Goal: Transaction & Acquisition: Purchase product/service

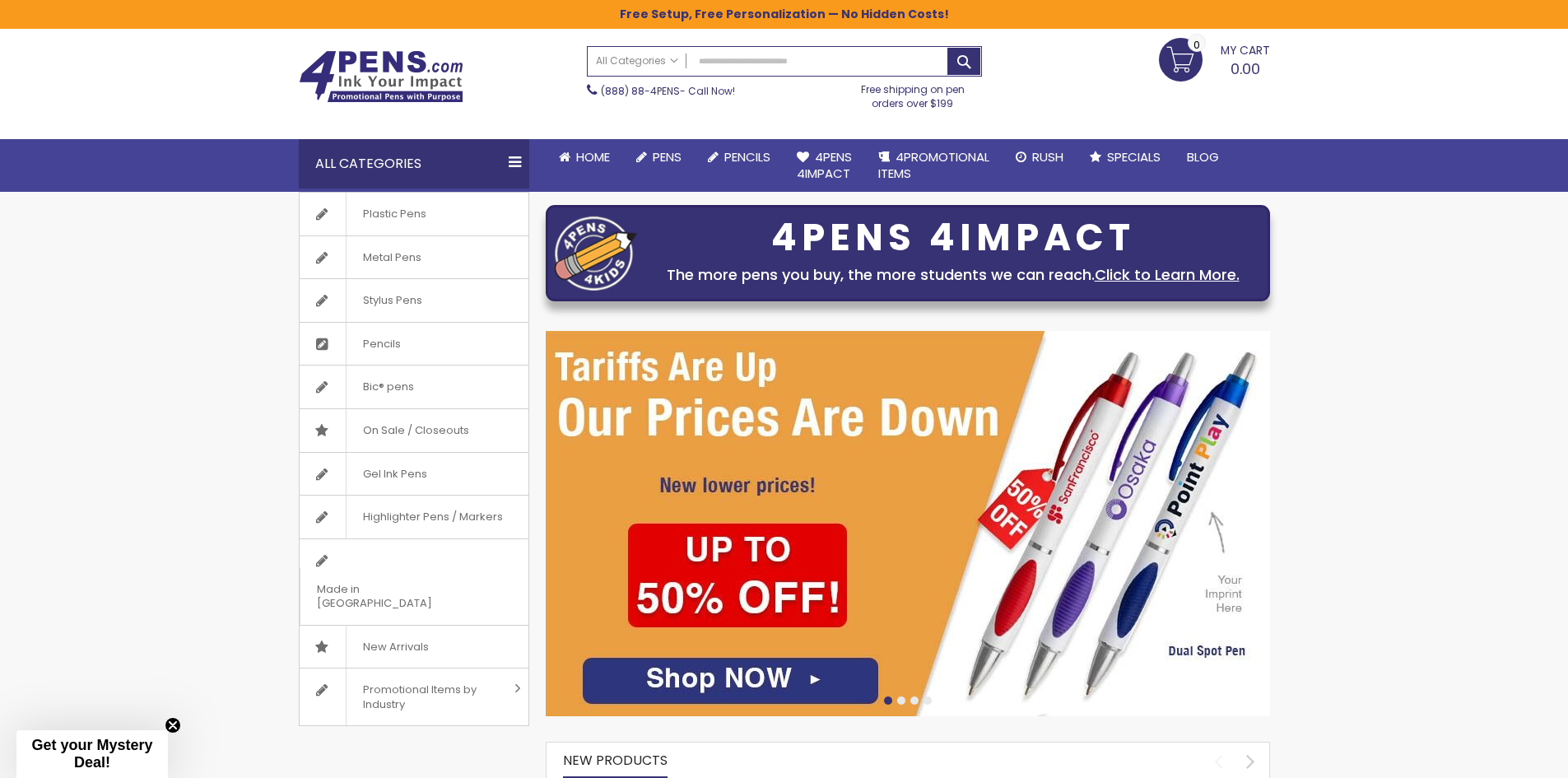
scroll to position [82, 0]
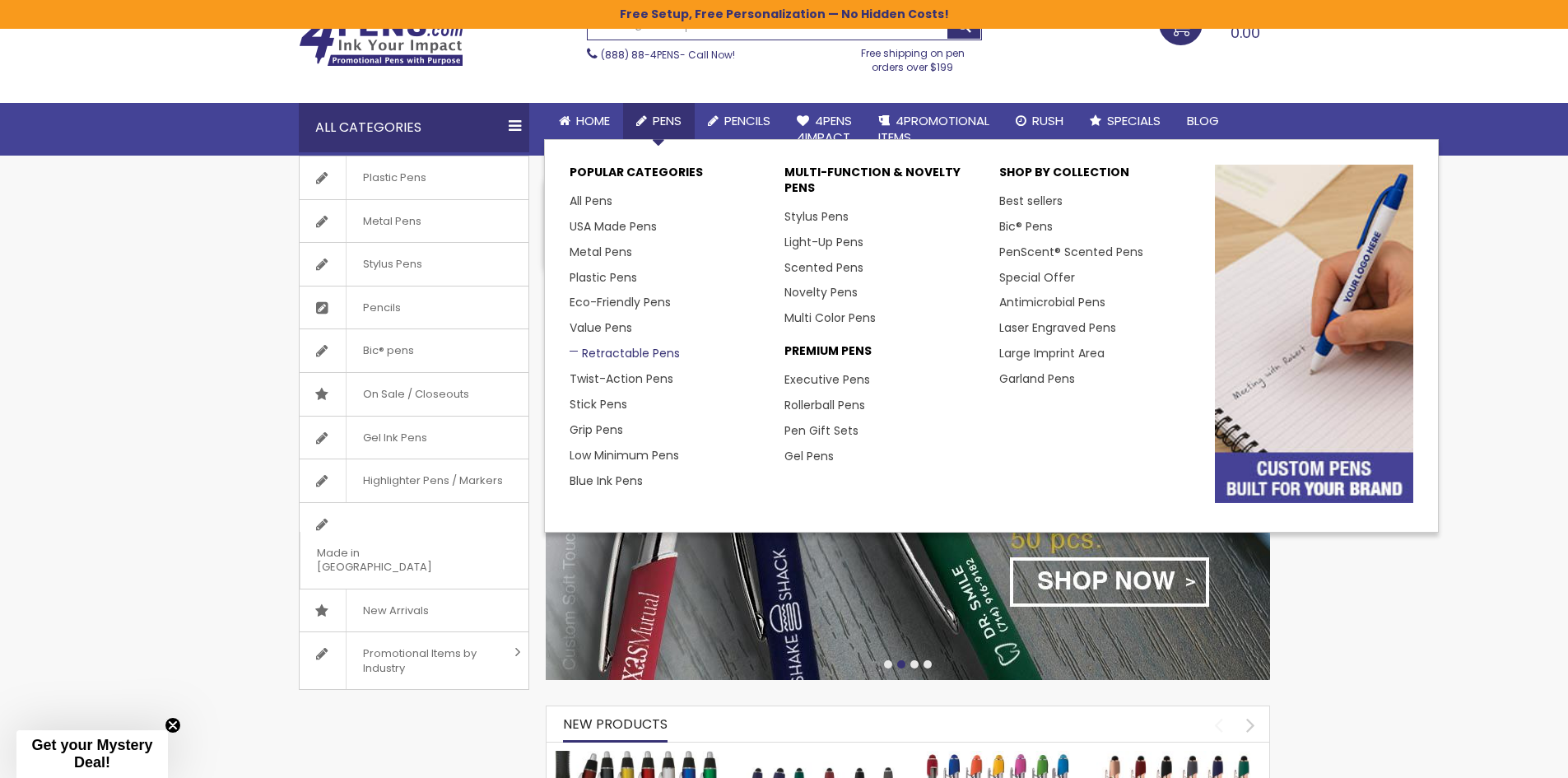
click at [636, 352] on link "Retractable Pens" at bounding box center [624, 353] width 110 height 16
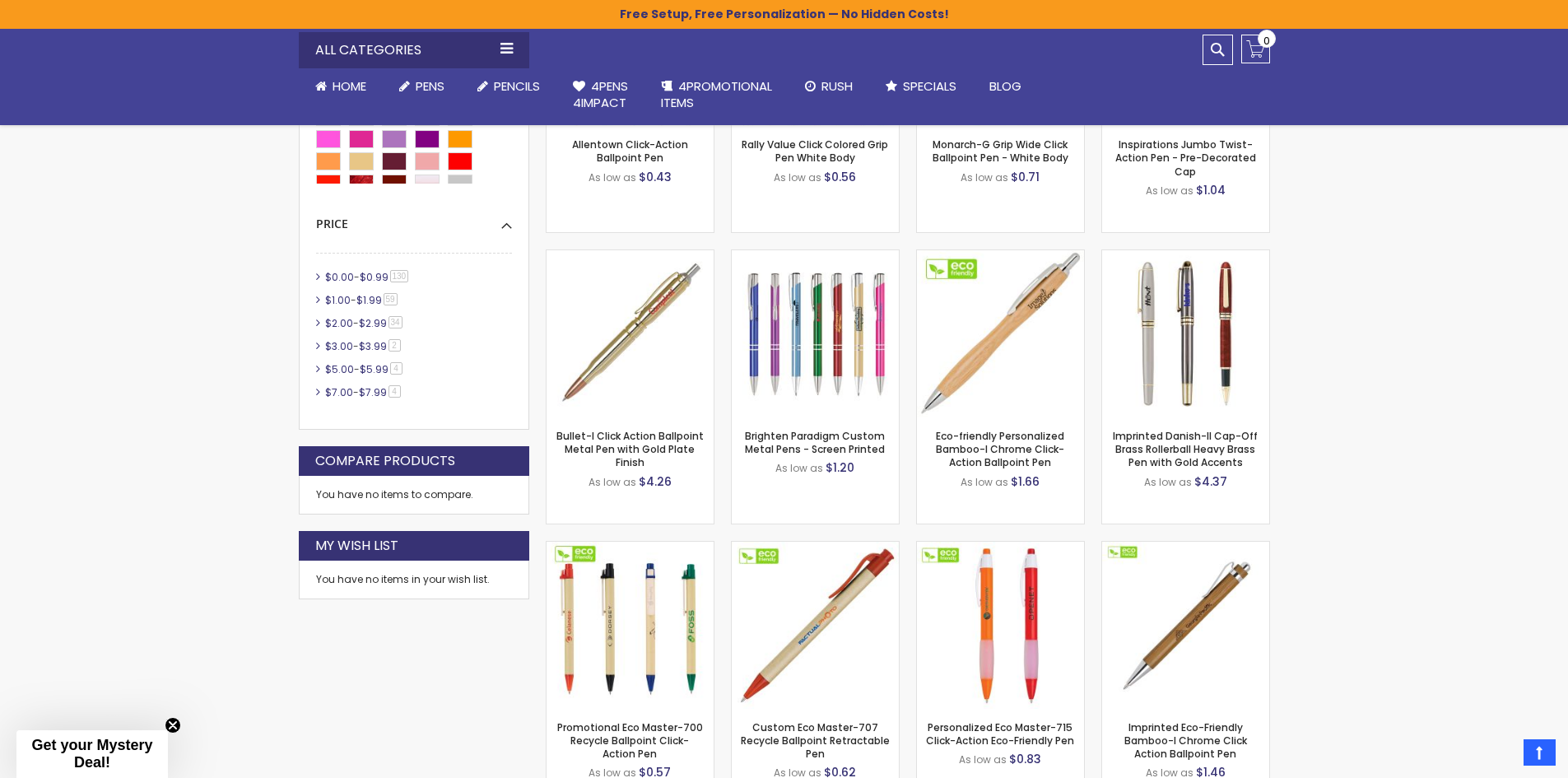
scroll to position [823, 0]
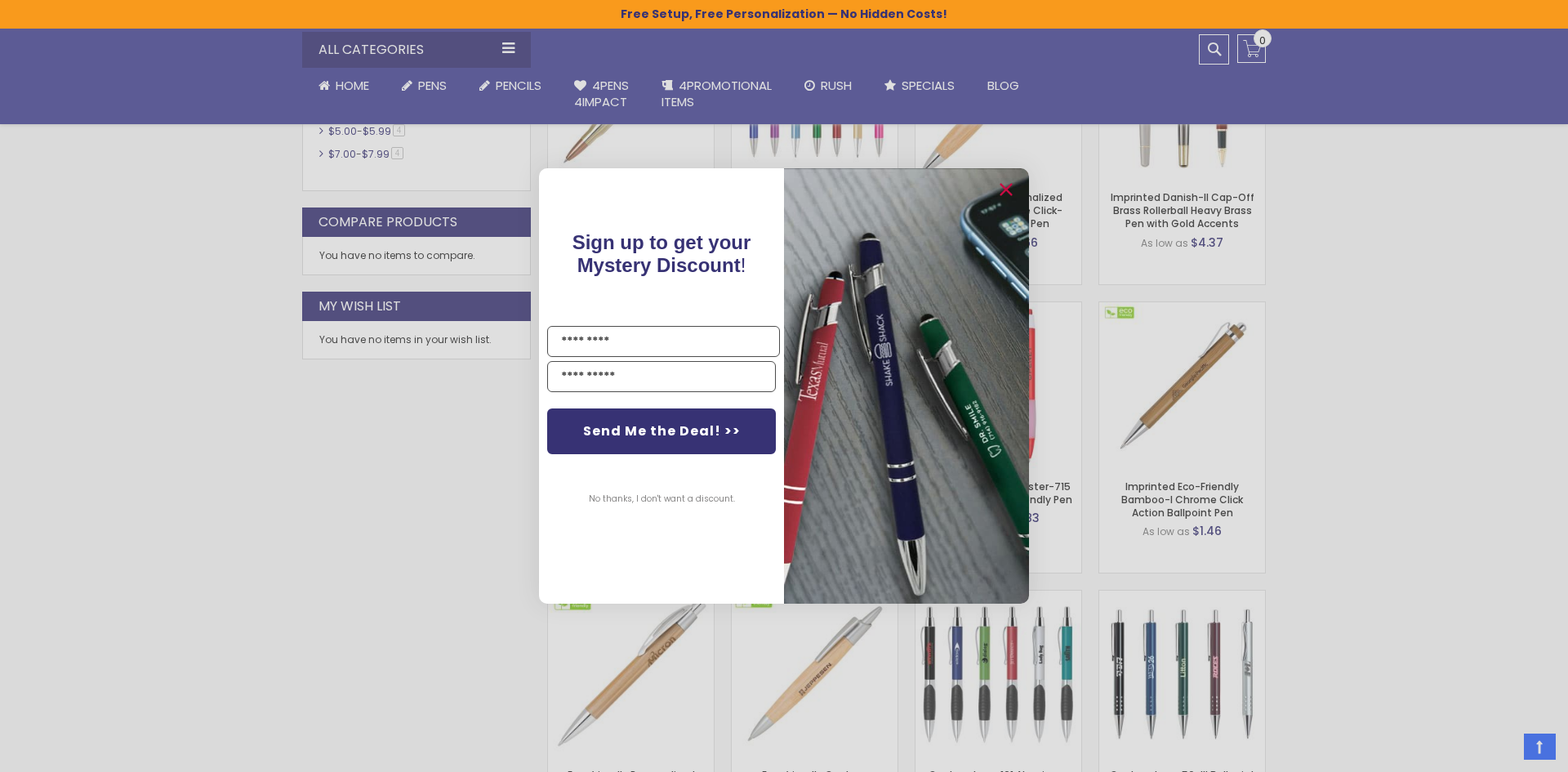
click at [654, 499] on button "No thanks, I don't want a discount." at bounding box center [662, 499] width 162 height 41
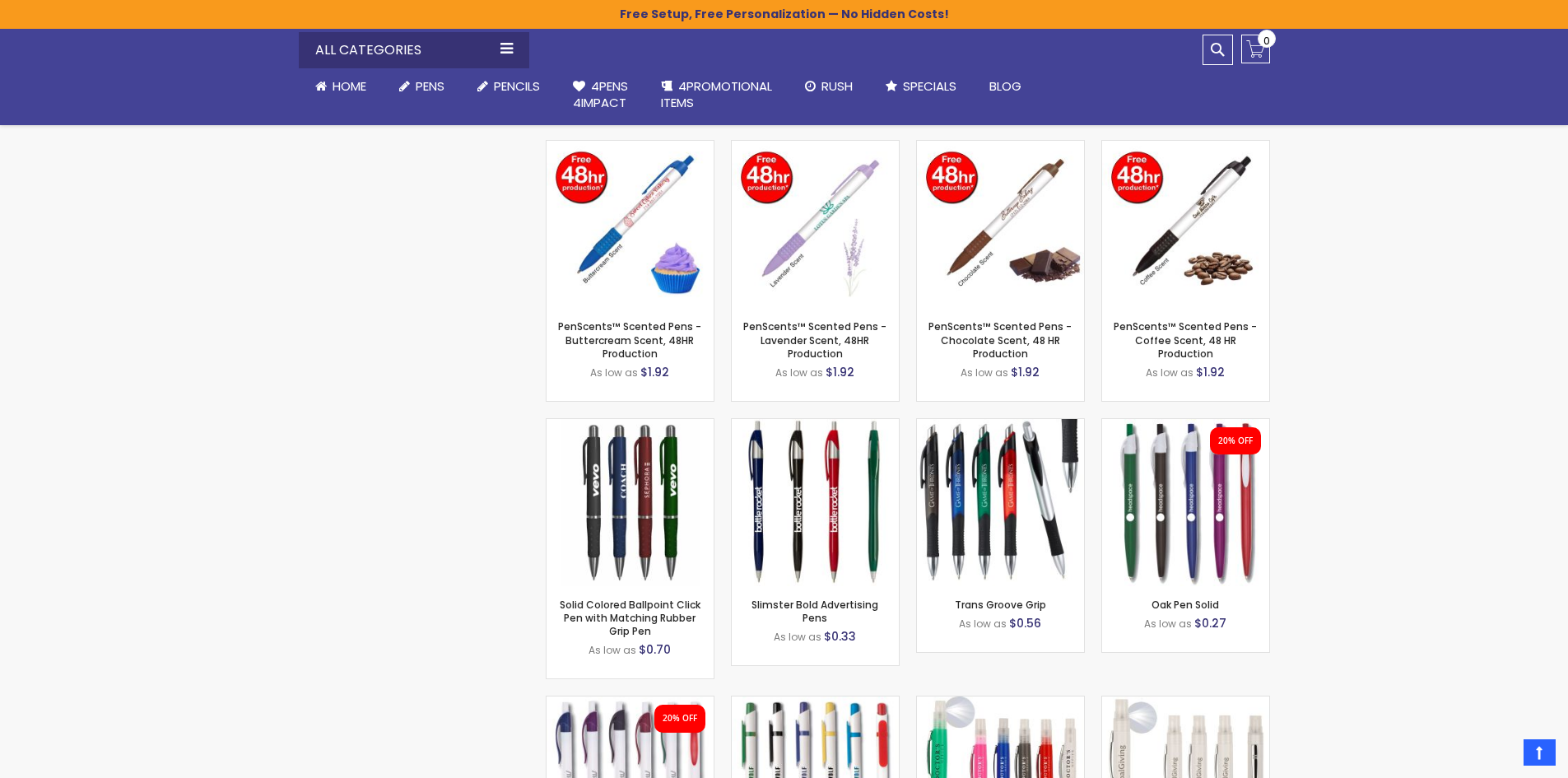
scroll to position [3705, 0]
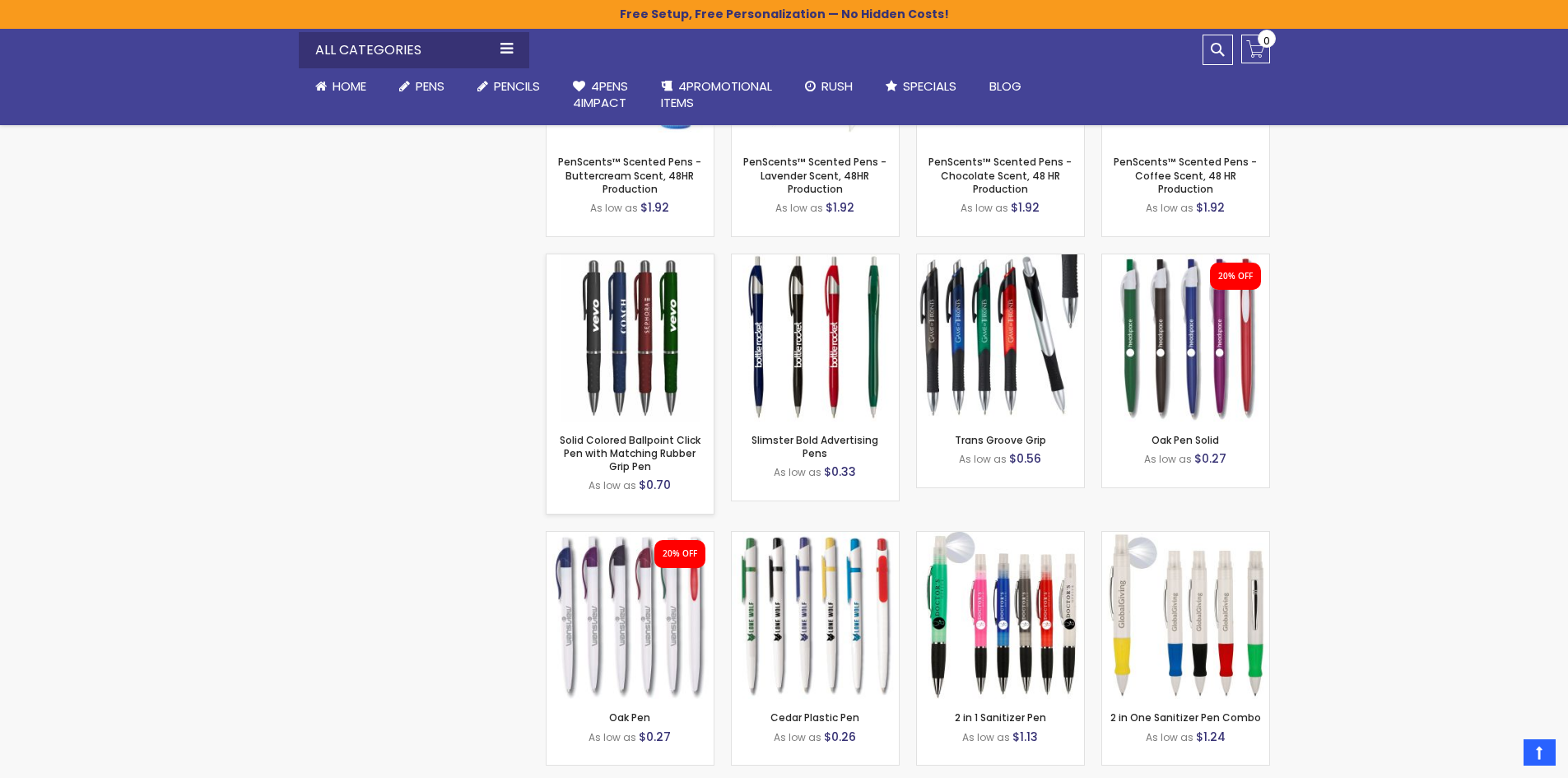
click at [624, 379] on img at bounding box center [630, 338] width 167 height 167
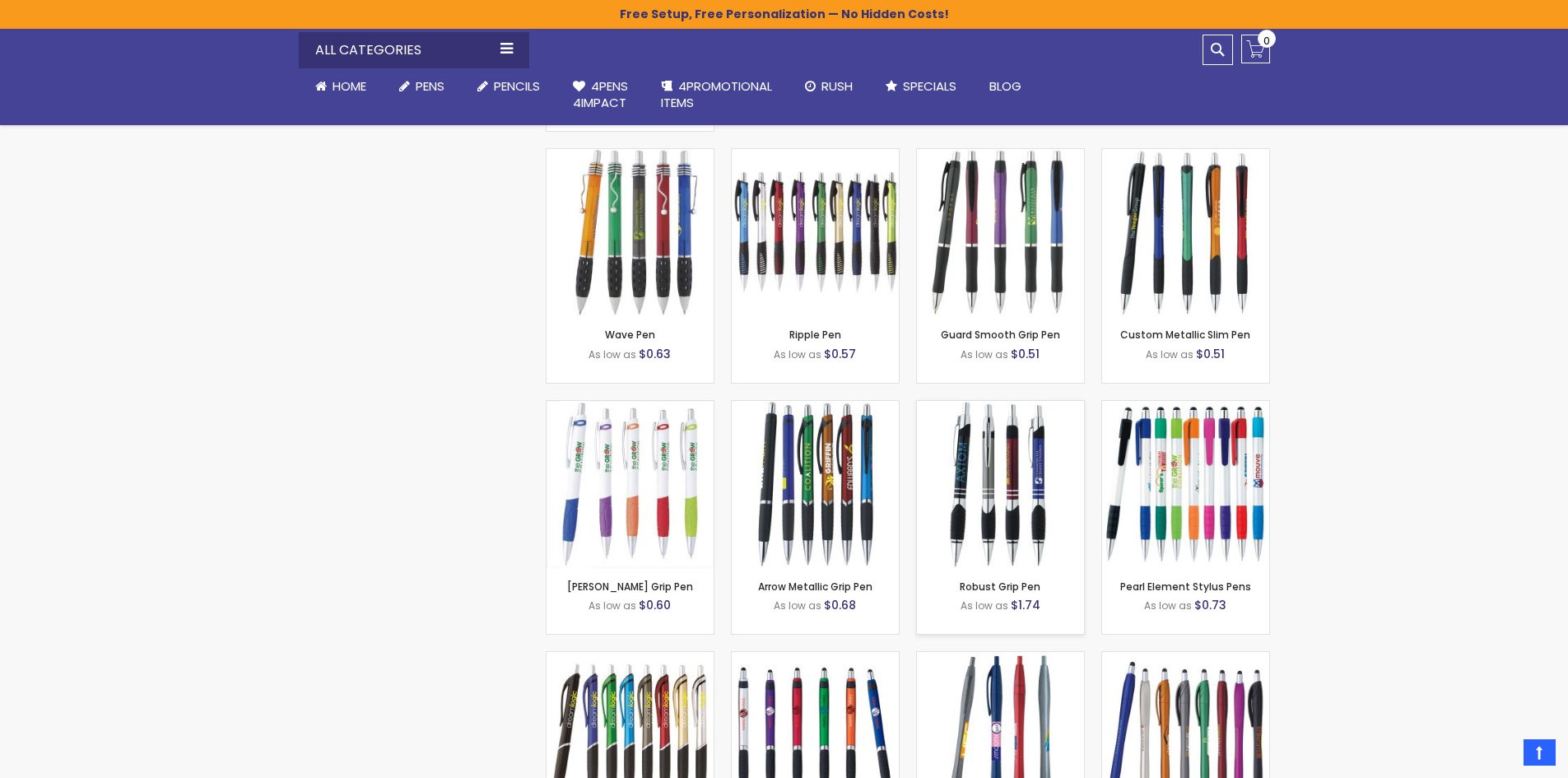
scroll to position [6174, 0]
